Goal: Find specific page/section: Find specific page/section

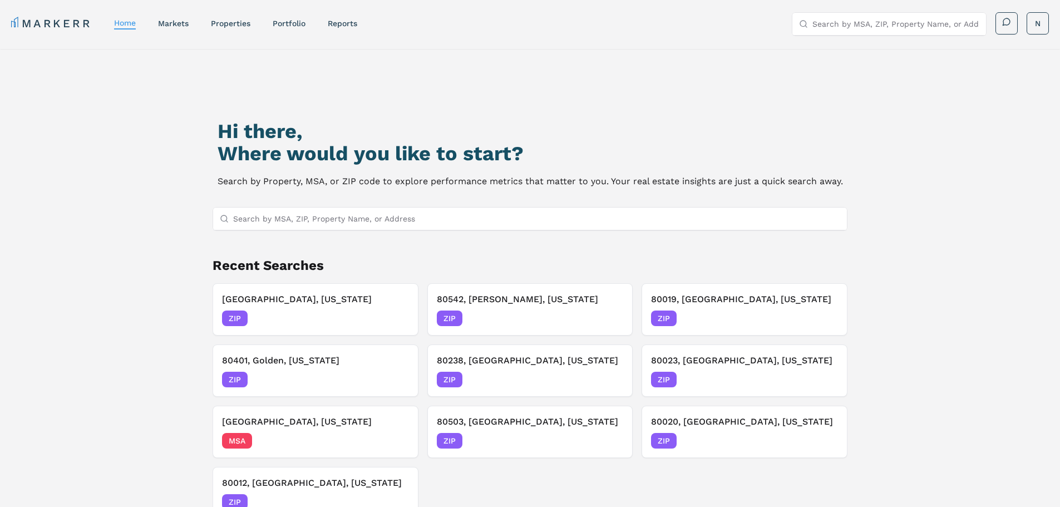
click at [334, 221] on input "Search by MSA, ZIP, Property Name, or Address" at bounding box center [536, 218] width 607 height 22
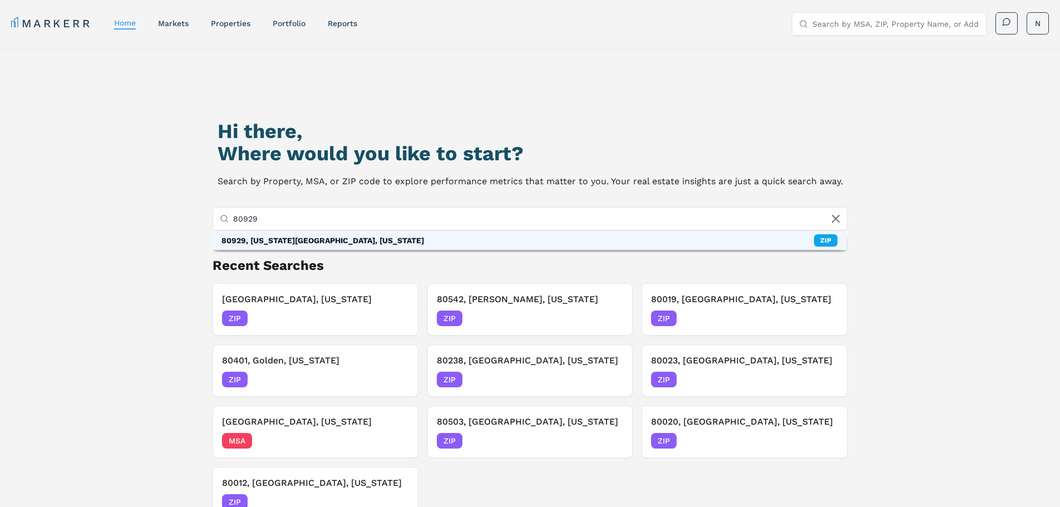
type input "80929"
click at [336, 241] on div "80929, [US_STATE][GEOGRAPHIC_DATA], [US_STATE]" at bounding box center [322, 240] width 202 height 11
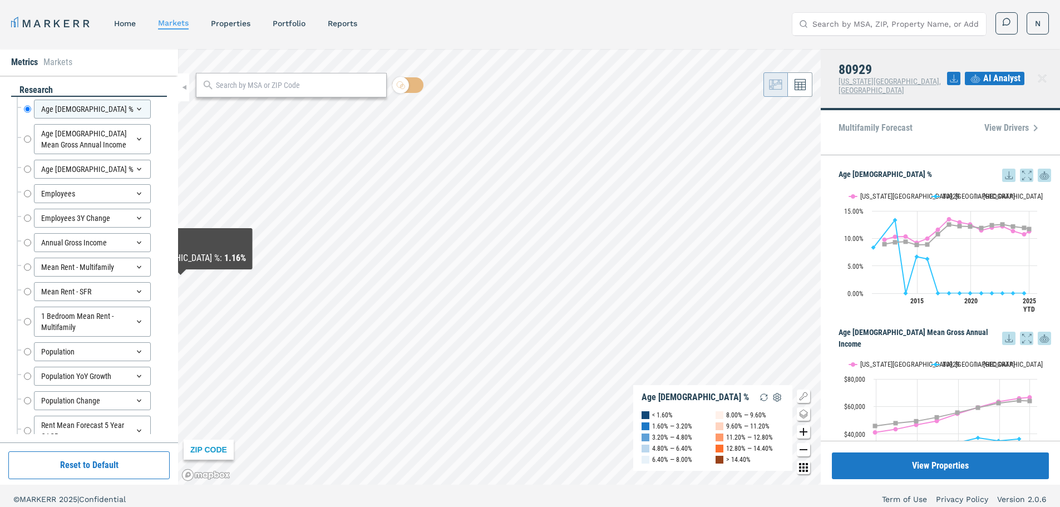
scroll to position [111, 0]
